Goal: Transaction & Acquisition: Book appointment/travel/reservation

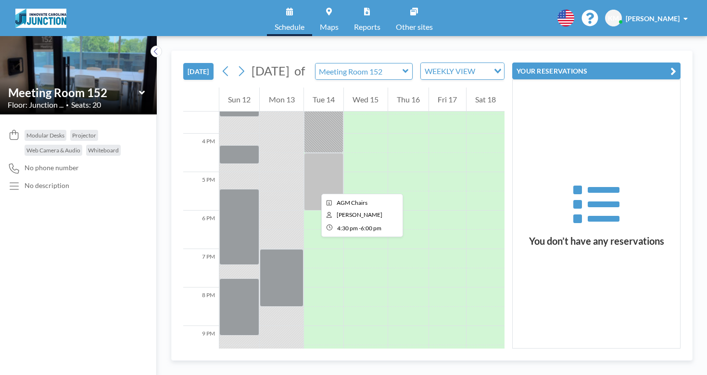
scroll to position [593, 0]
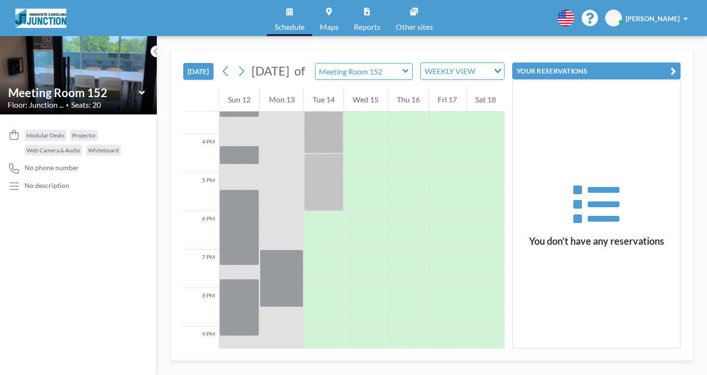
click at [403, 76] on icon at bounding box center [405, 71] width 6 height 10
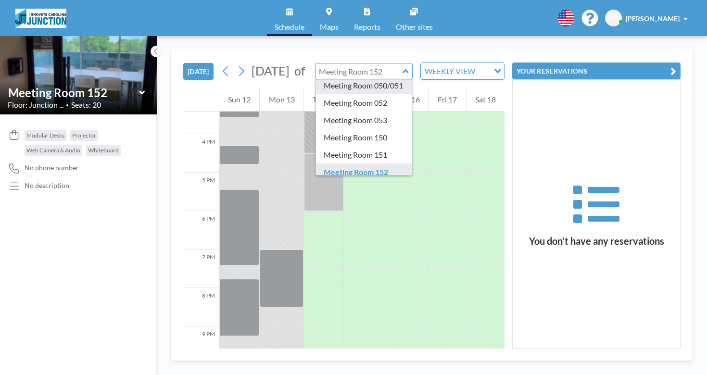
scroll to position [38, 0]
type input "Meeting Room 150"
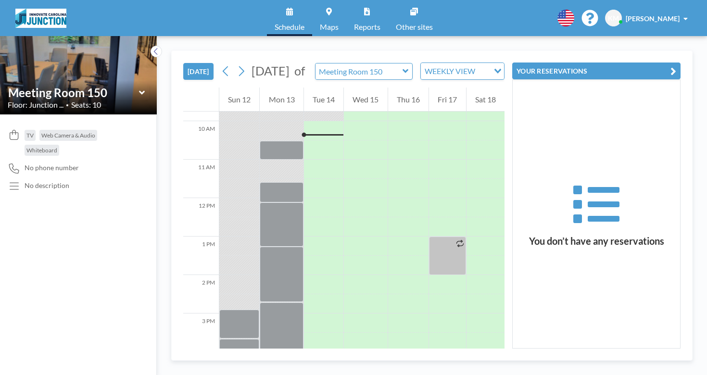
scroll to position [371, 0]
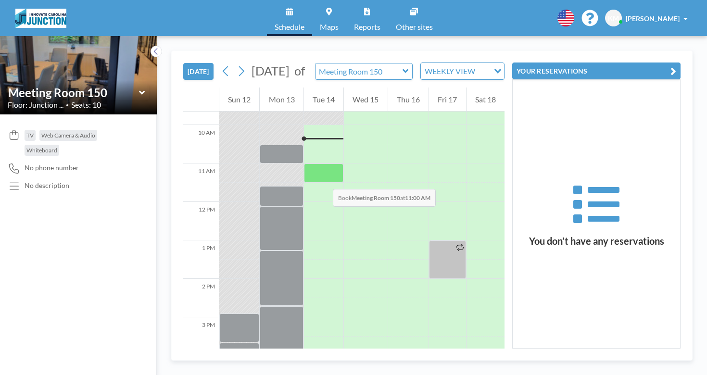
click at [323, 179] on div at bounding box center [323, 172] width 39 height 19
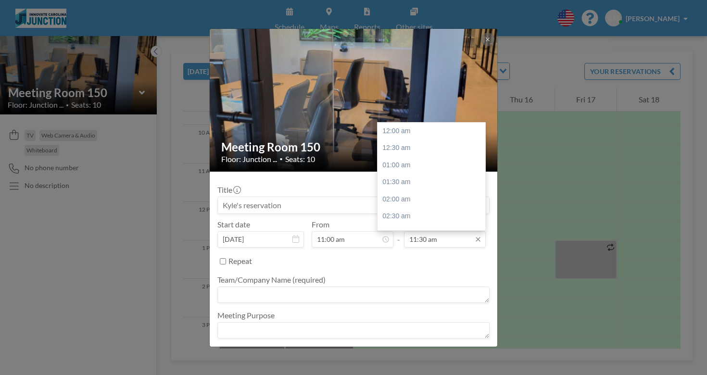
scroll to position [394, 0]
click at [422, 144] on div "12:00 pm" at bounding box center [431, 147] width 108 height 17
type input "12:00 pm"
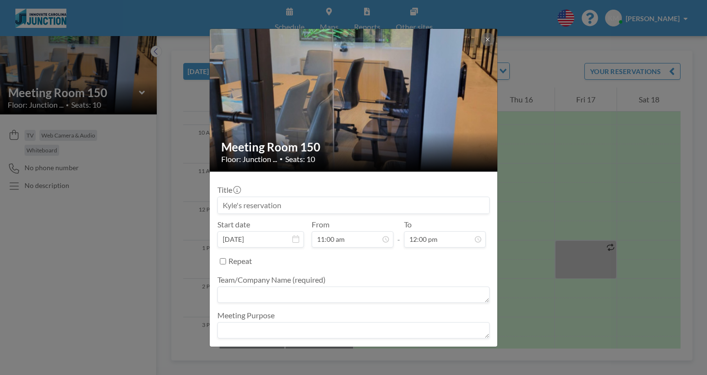
click at [309, 330] on textarea at bounding box center [353, 330] width 272 height 16
click at [305, 288] on textarea at bounding box center [353, 294] width 272 height 16
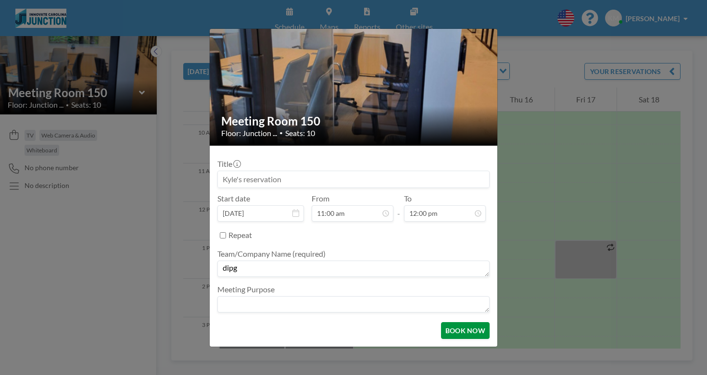
type textarea "dipg"
click at [458, 333] on button "BOOK NOW" at bounding box center [465, 330] width 49 height 17
